Goal: Find specific page/section: Find specific page/section

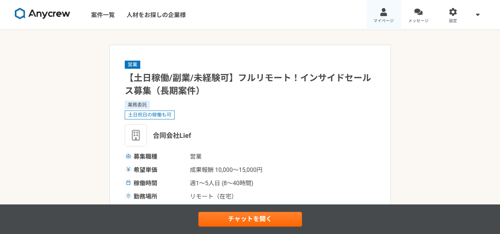
click at [388, 16] on link "マイページ" at bounding box center [384, 15] width 35 height 30
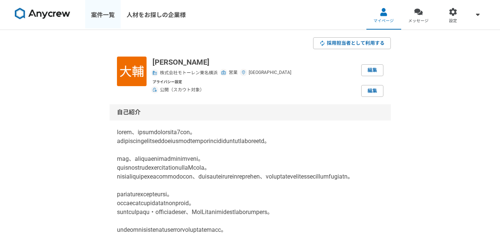
click at [92, 13] on link "案件一覧" at bounding box center [103, 15] width 36 height 30
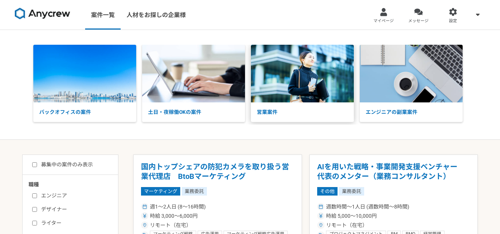
click at [332, 66] on img at bounding box center [302, 74] width 103 height 58
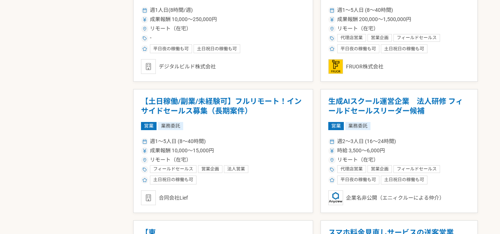
scroll to position [593, 0]
